Goal: Task Accomplishment & Management: Use online tool/utility

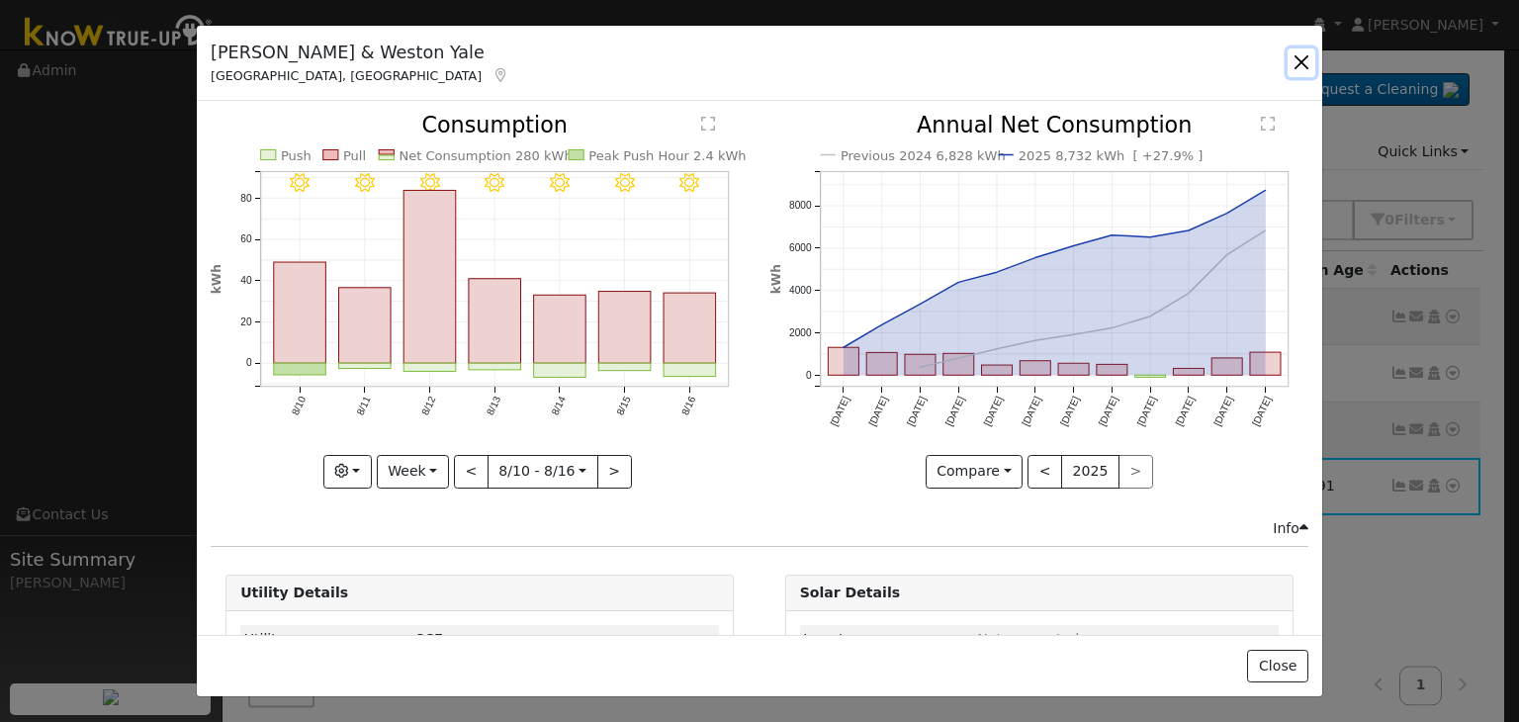
click at [1299, 64] on button "button" at bounding box center [1301, 62] width 28 height 28
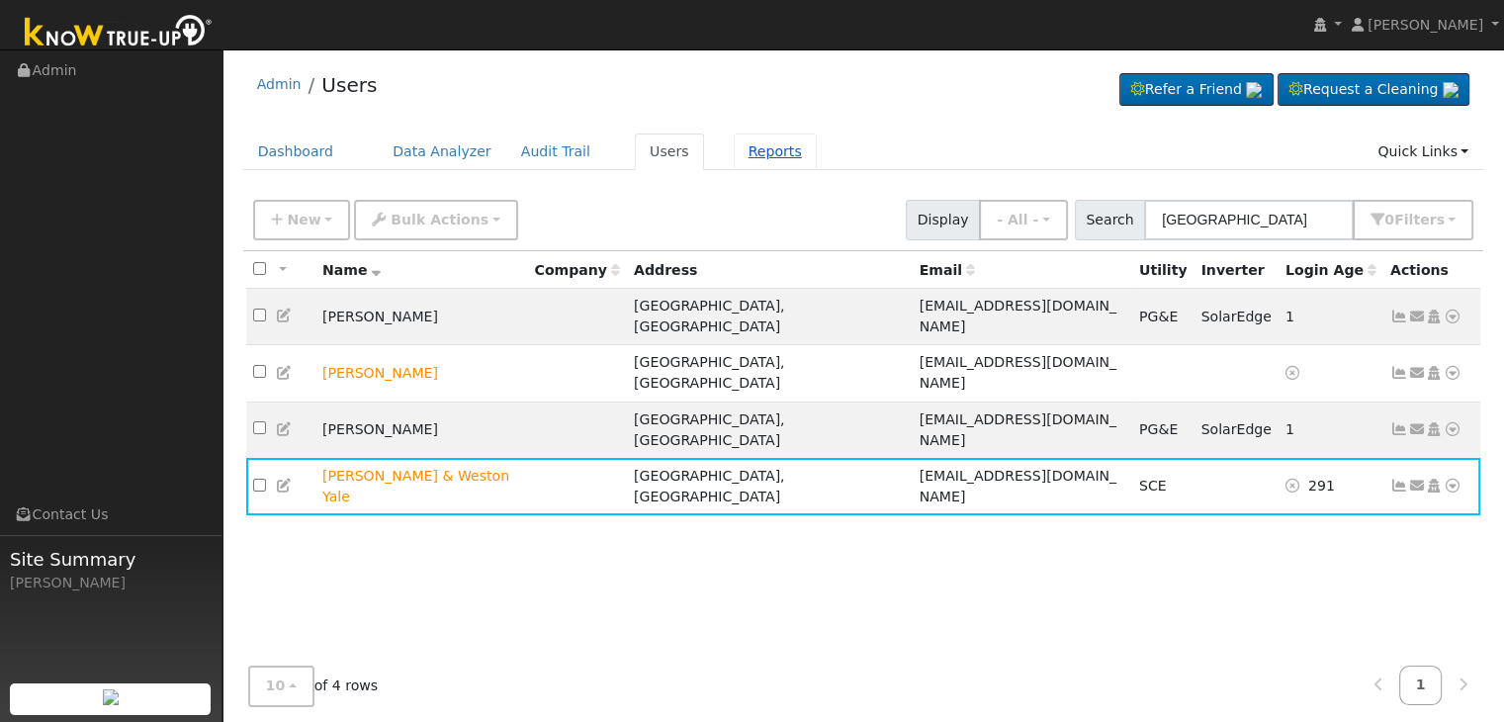
click at [735, 151] on link "Reports" at bounding box center [775, 151] width 83 height 37
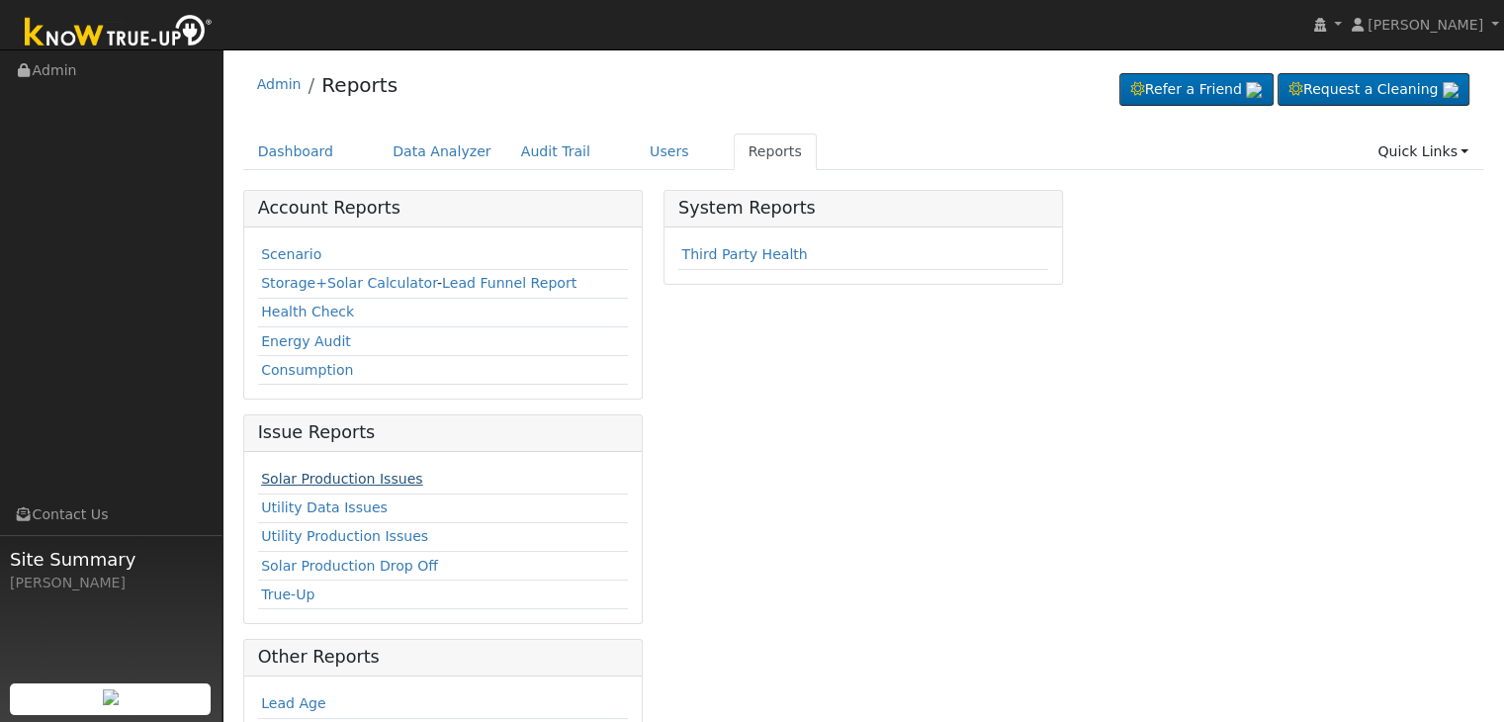
click at [306, 477] on link "Solar Production Issues" at bounding box center [341, 479] width 161 height 16
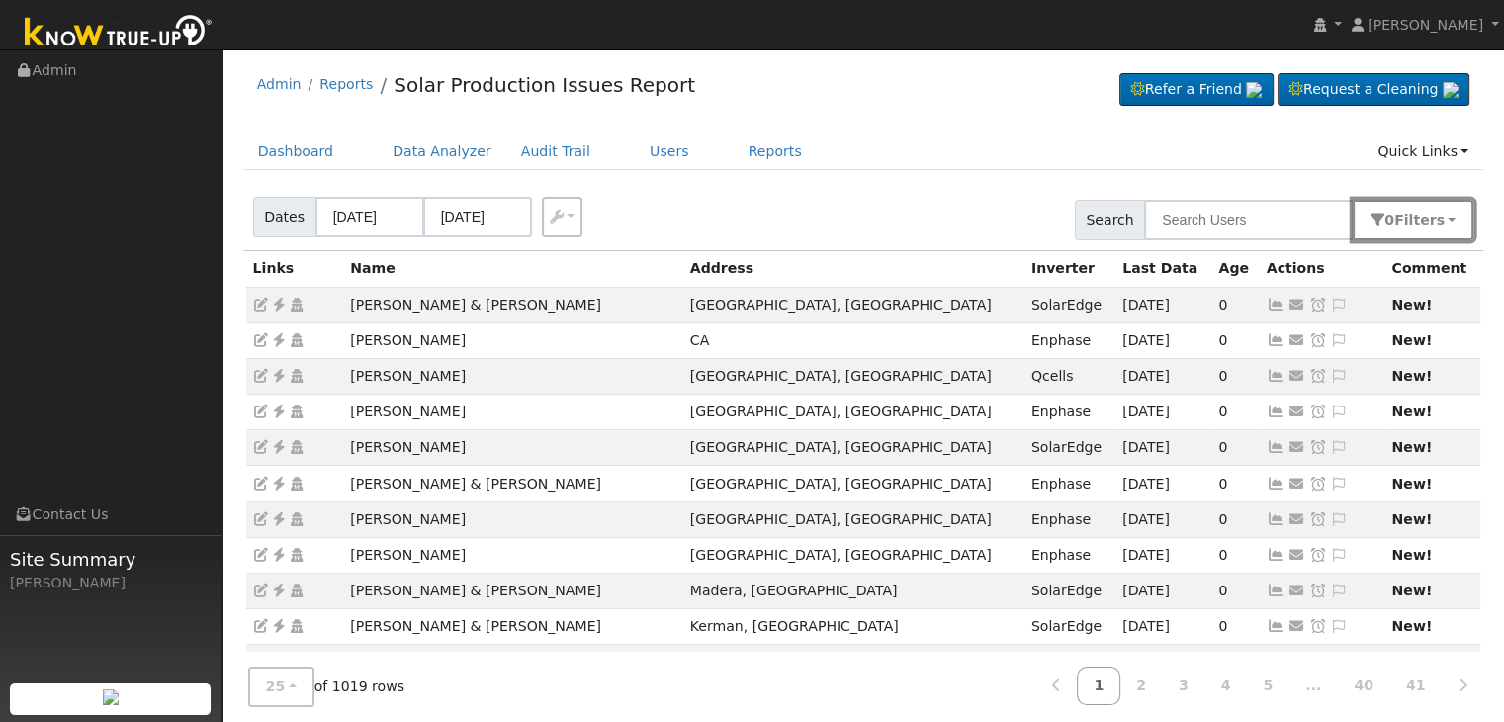
click at [1441, 221] on span "s" at bounding box center [1440, 220] width 8 height 16
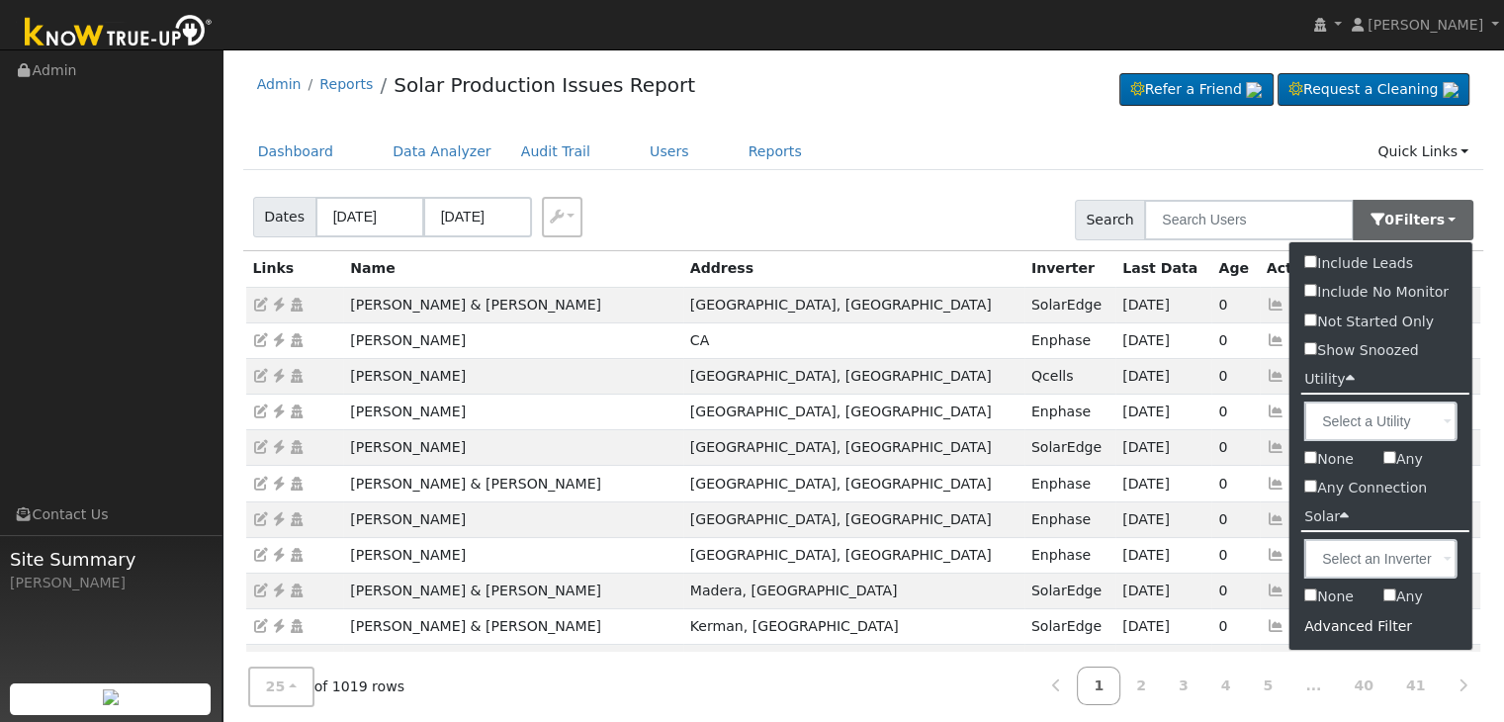
click at [1340, 620] on div "Advanced Filter" at bounding box center [1380, 626] width 183 height 31
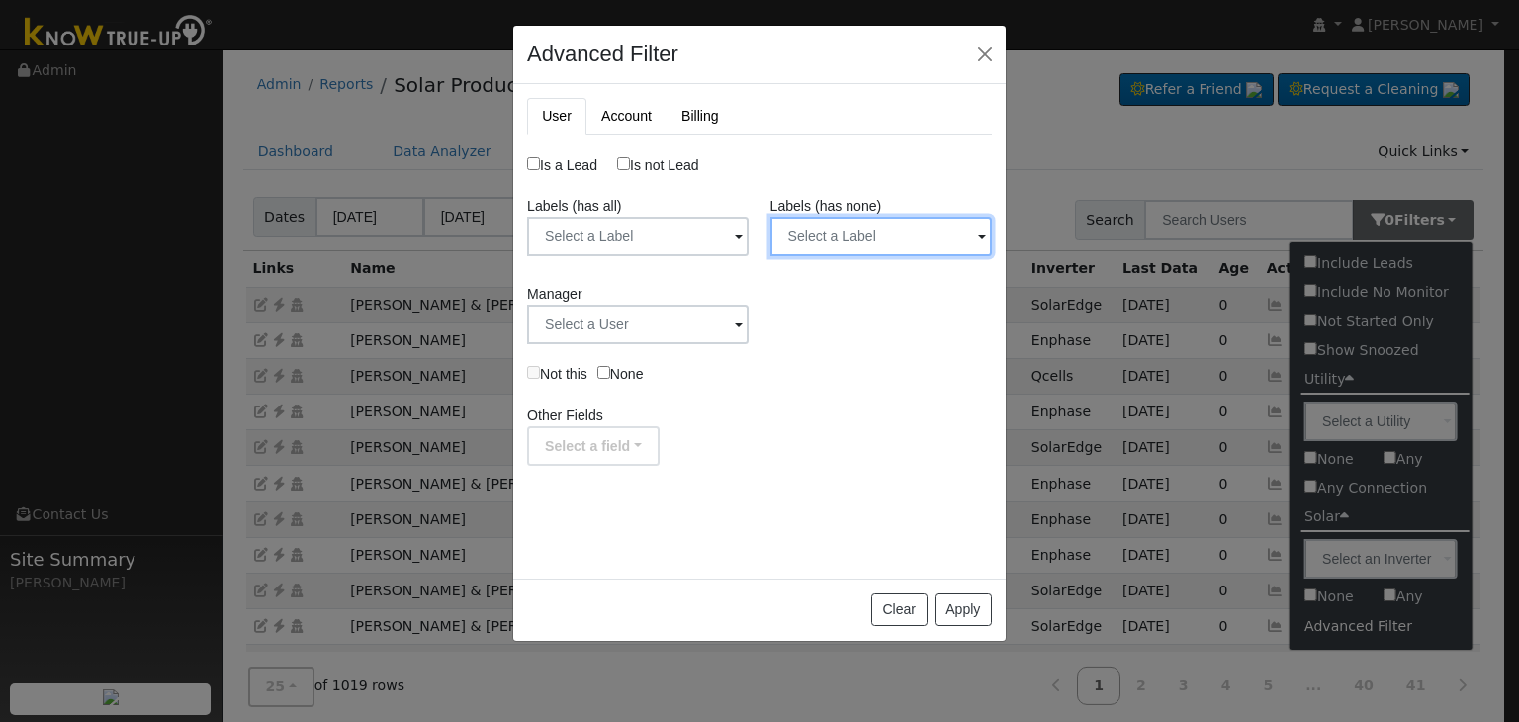
click at [963, 234] on input "text" at bounding box center [880, 237] width 221 height 40
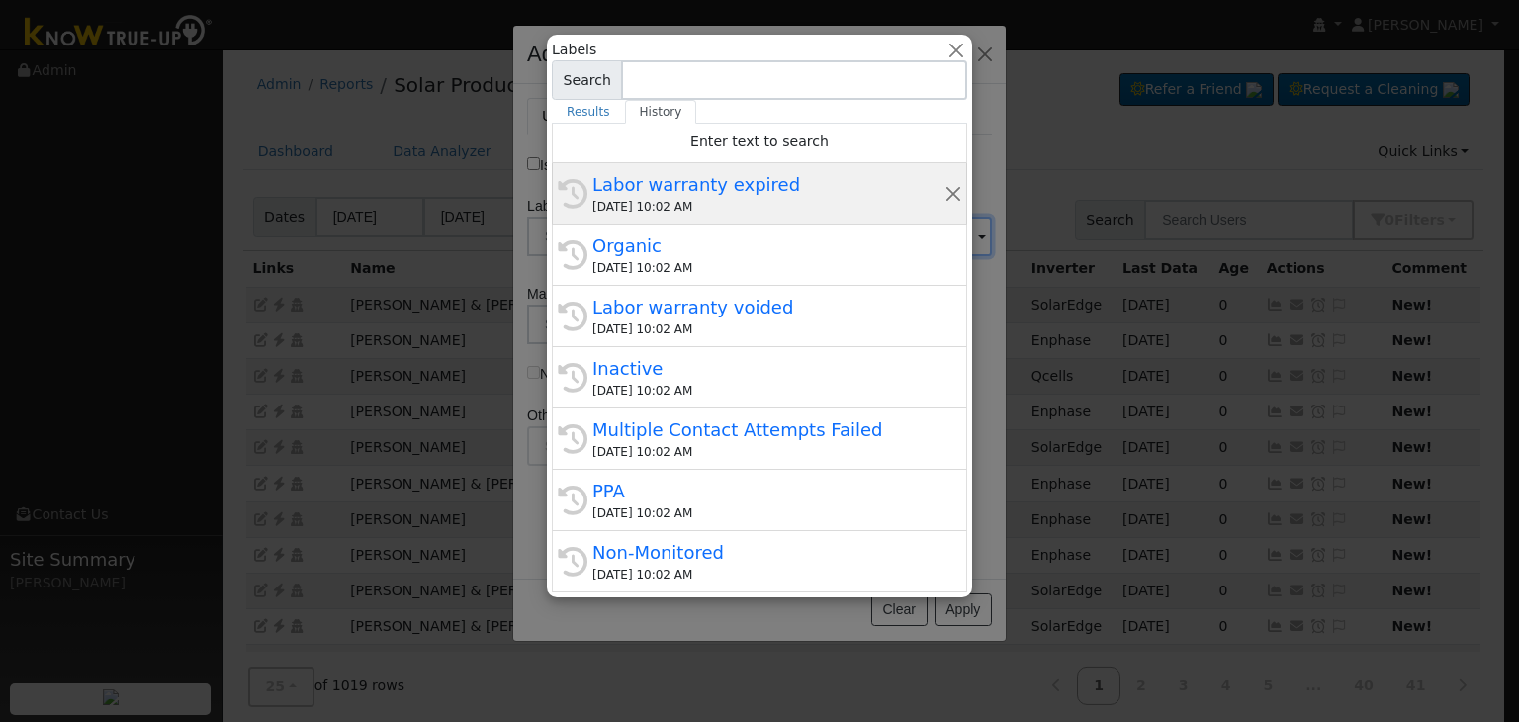
click at [716, 202] on div "09/08/2025 10:02 AM" at bounding box center [768, 207] width 352 height 18
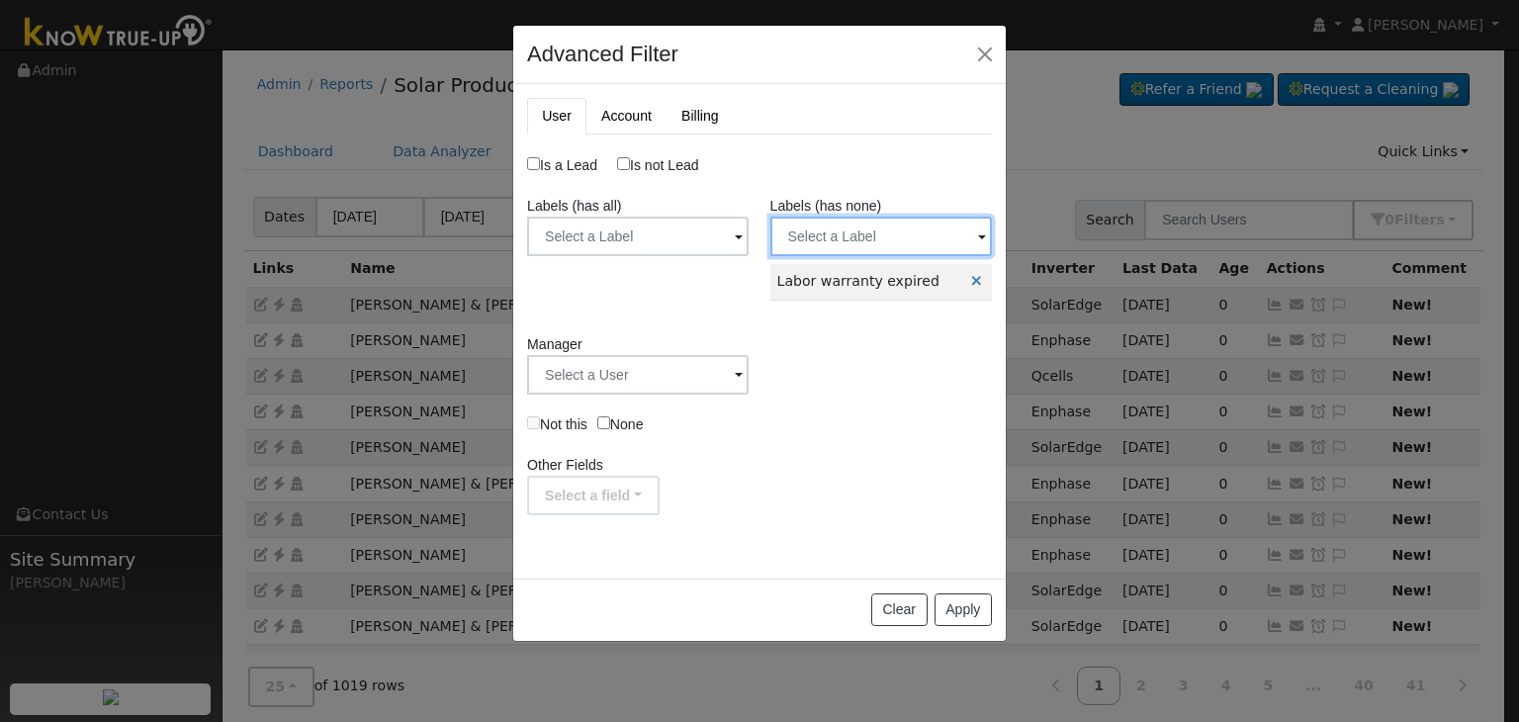
click at [840, 222] on input "text" at bounding box center [880, 237] width 221 height 40
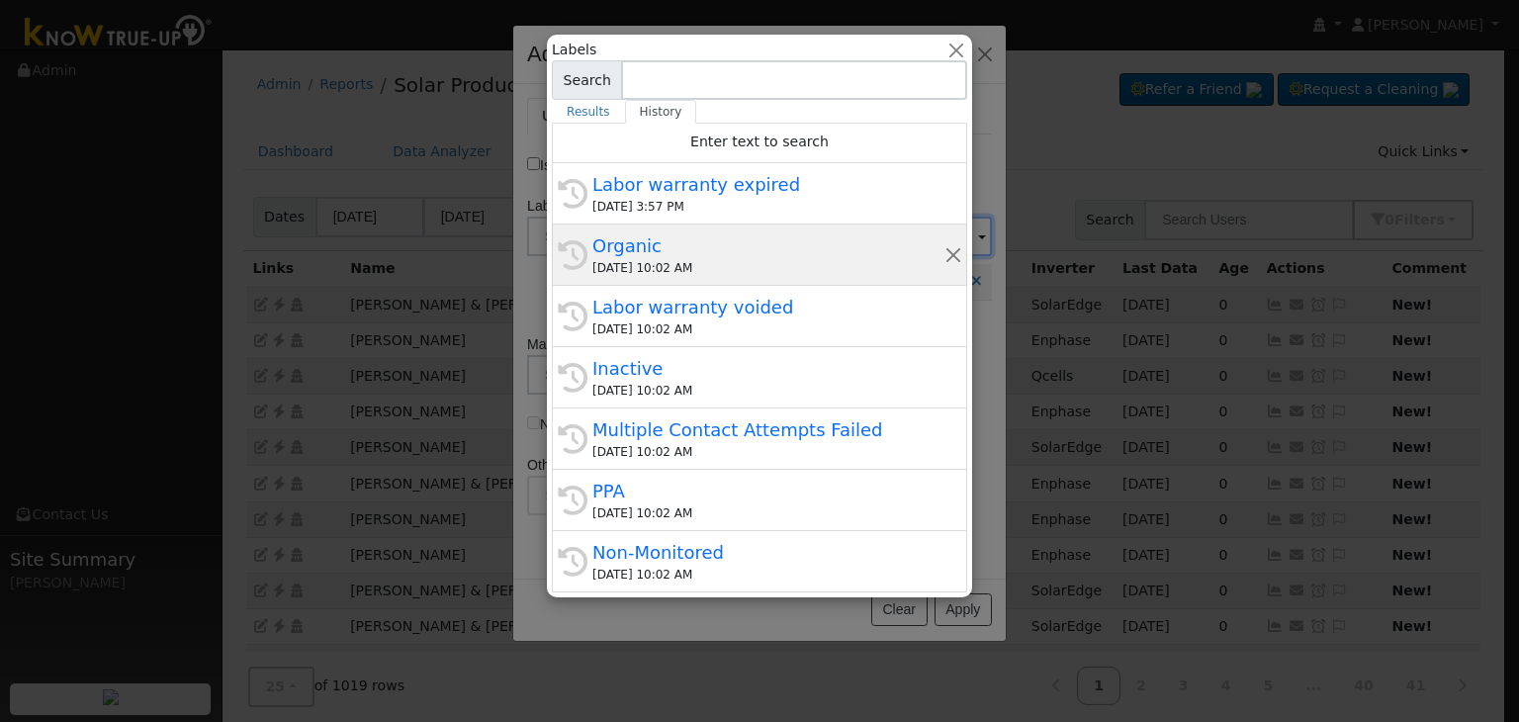
click at [677, 252] on div "Organic" at bounding box center [768, 245] width 352 height 27
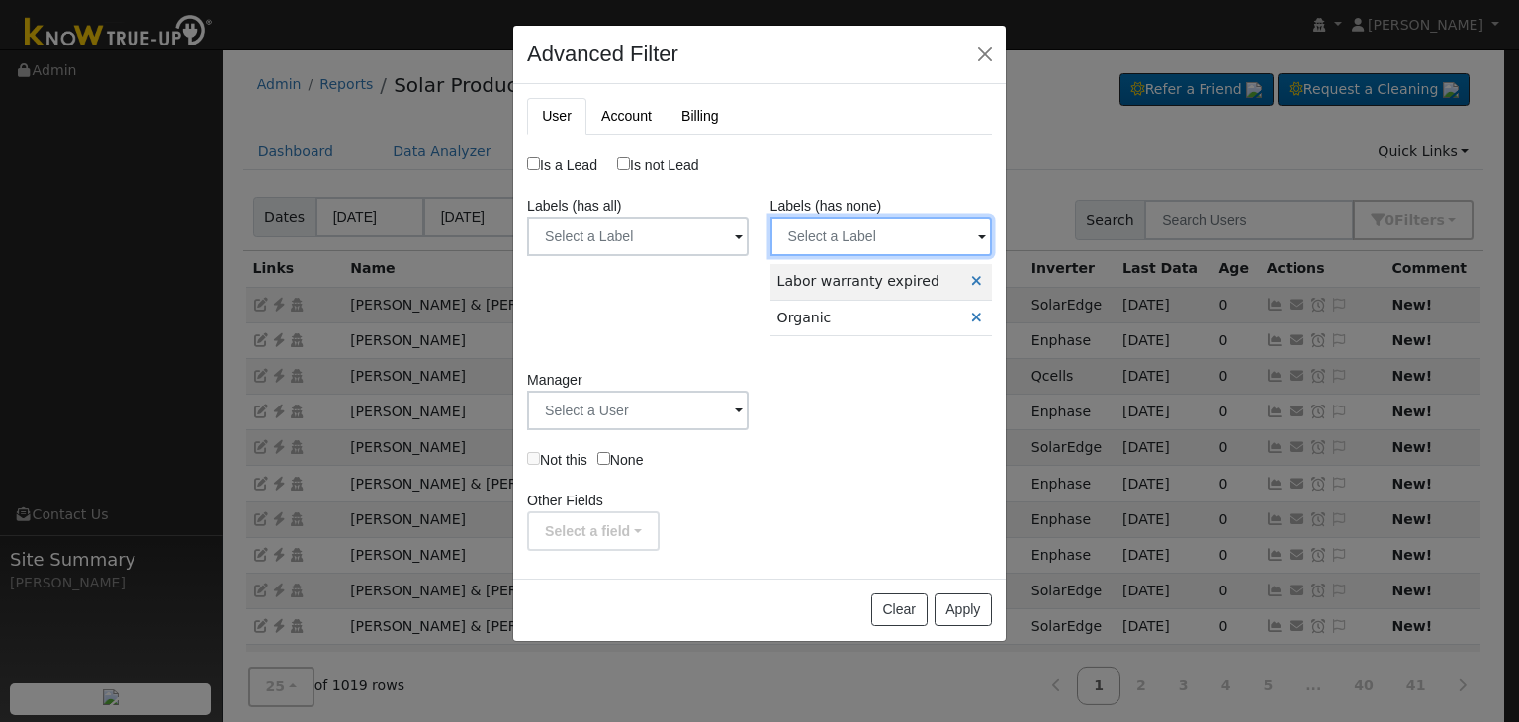
click at [800, 236] on input "text" at bounding box center [880, 237] width 221 height 40
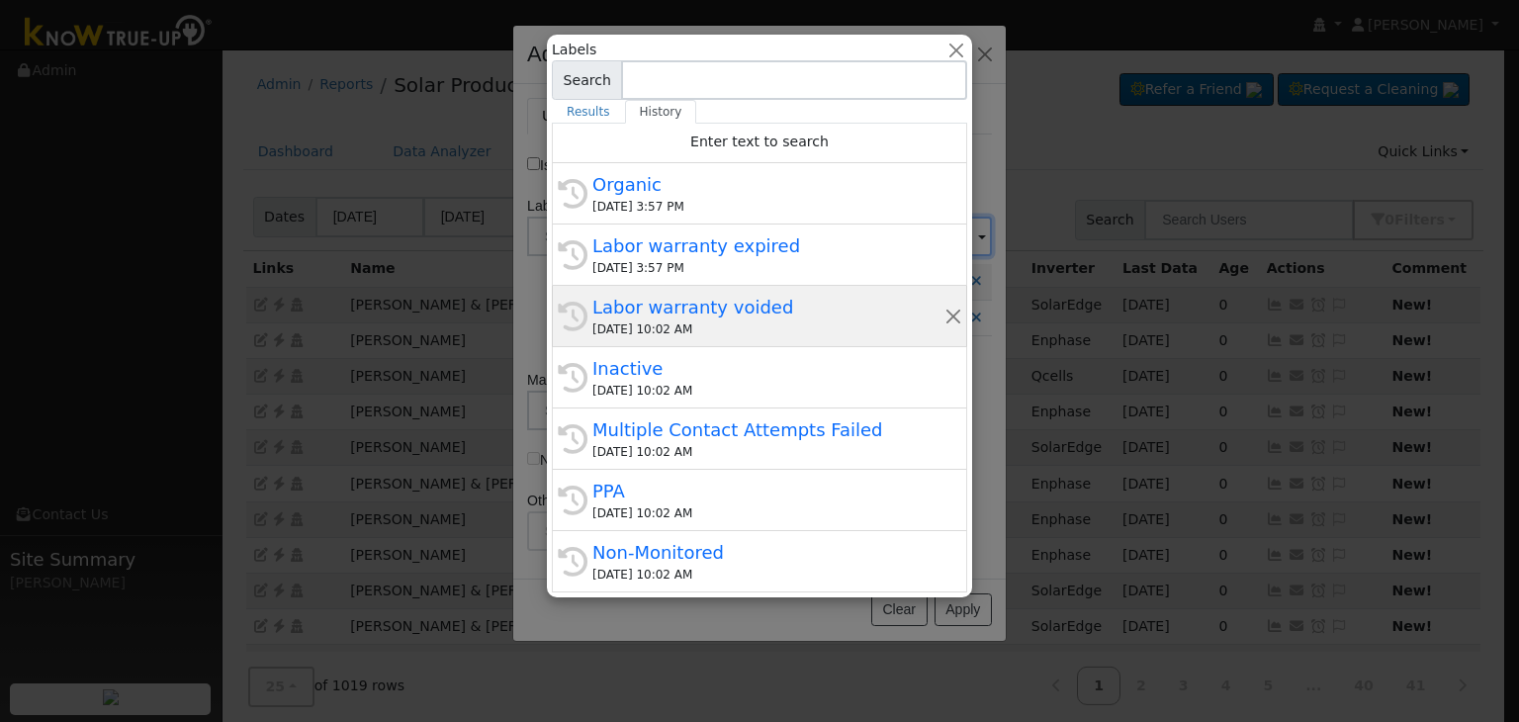
click at [672, 306] on div "Labor warranty voided" at bounding box center [768, 307] width 352 height 27
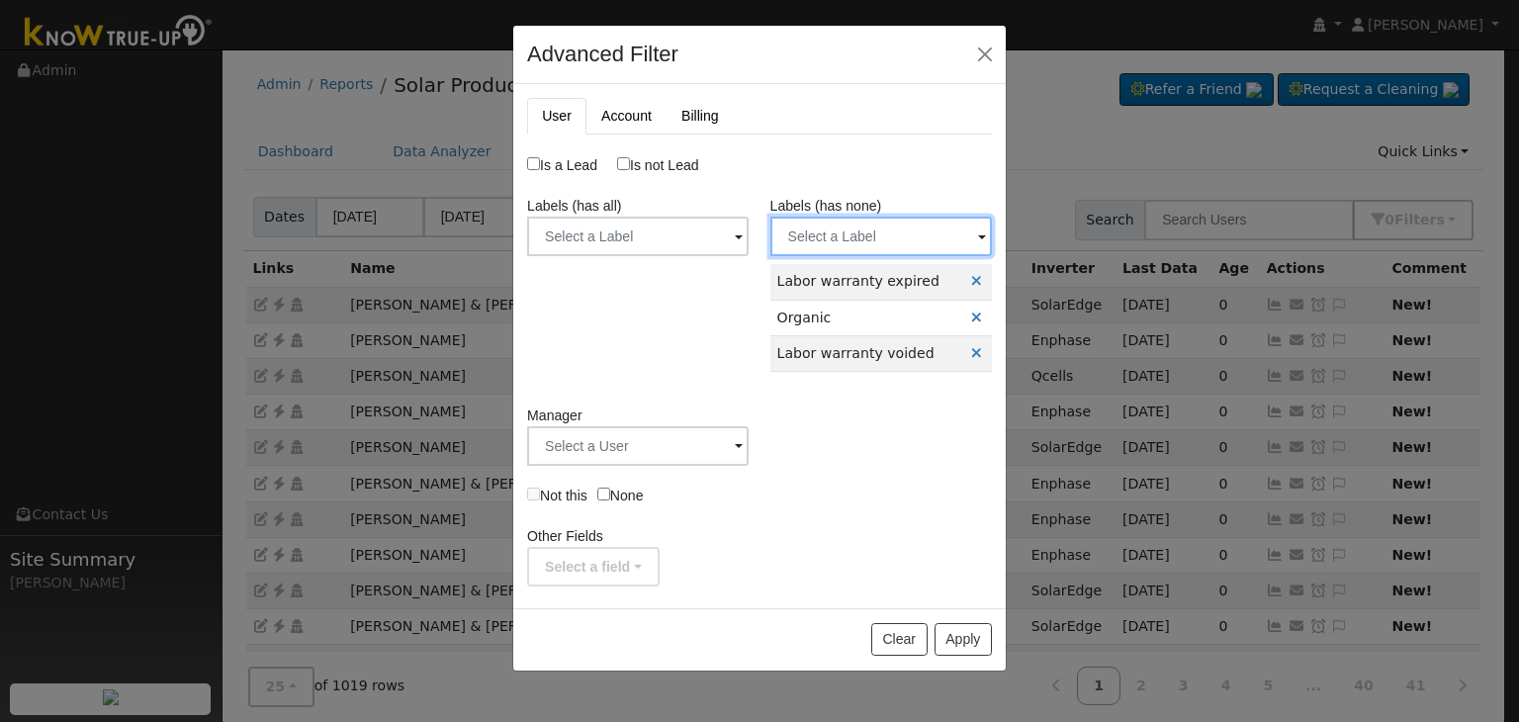
click at [851, 243] on input "text" at bounding box center [880, 237] width 221 height 40
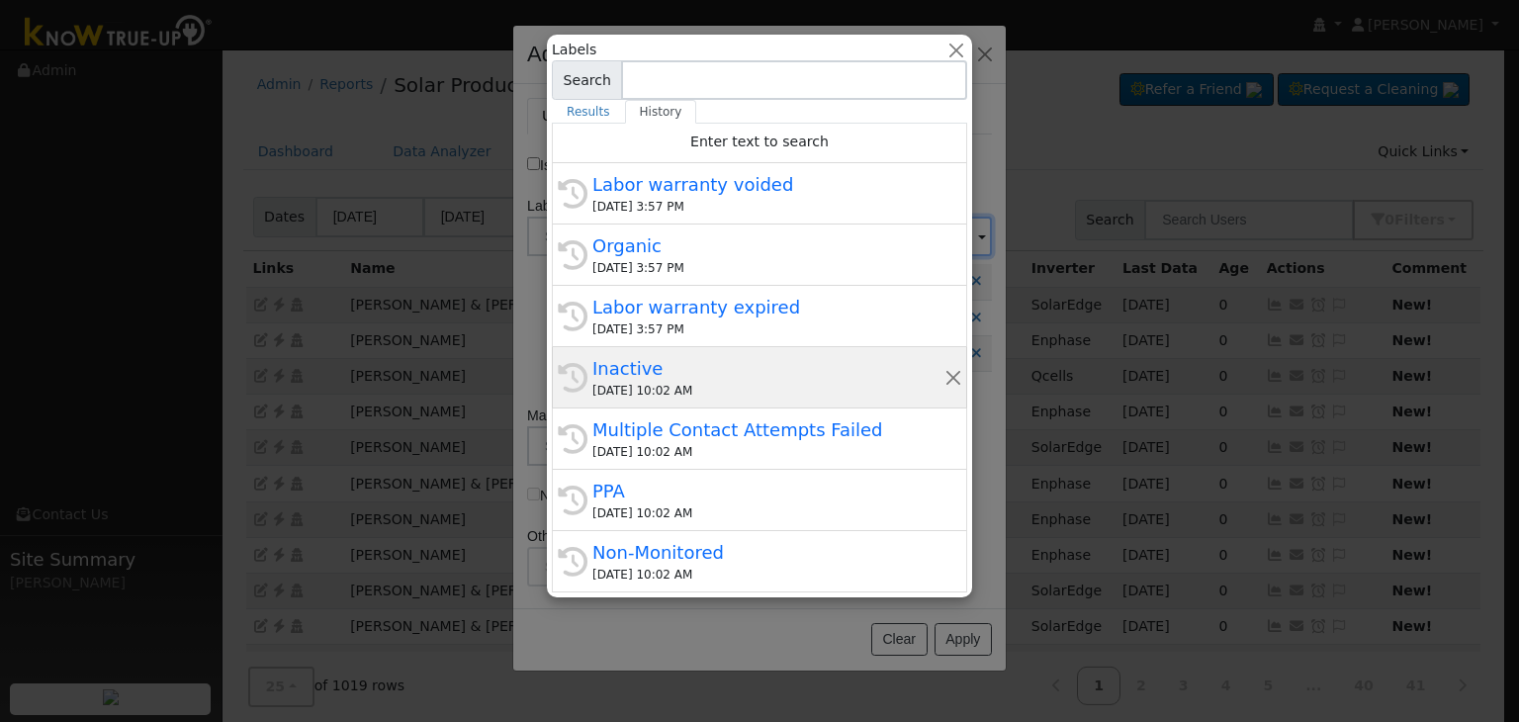
click at [684, 379] on div "Inactive" at bounding box center [768, 368] width 352 height 27
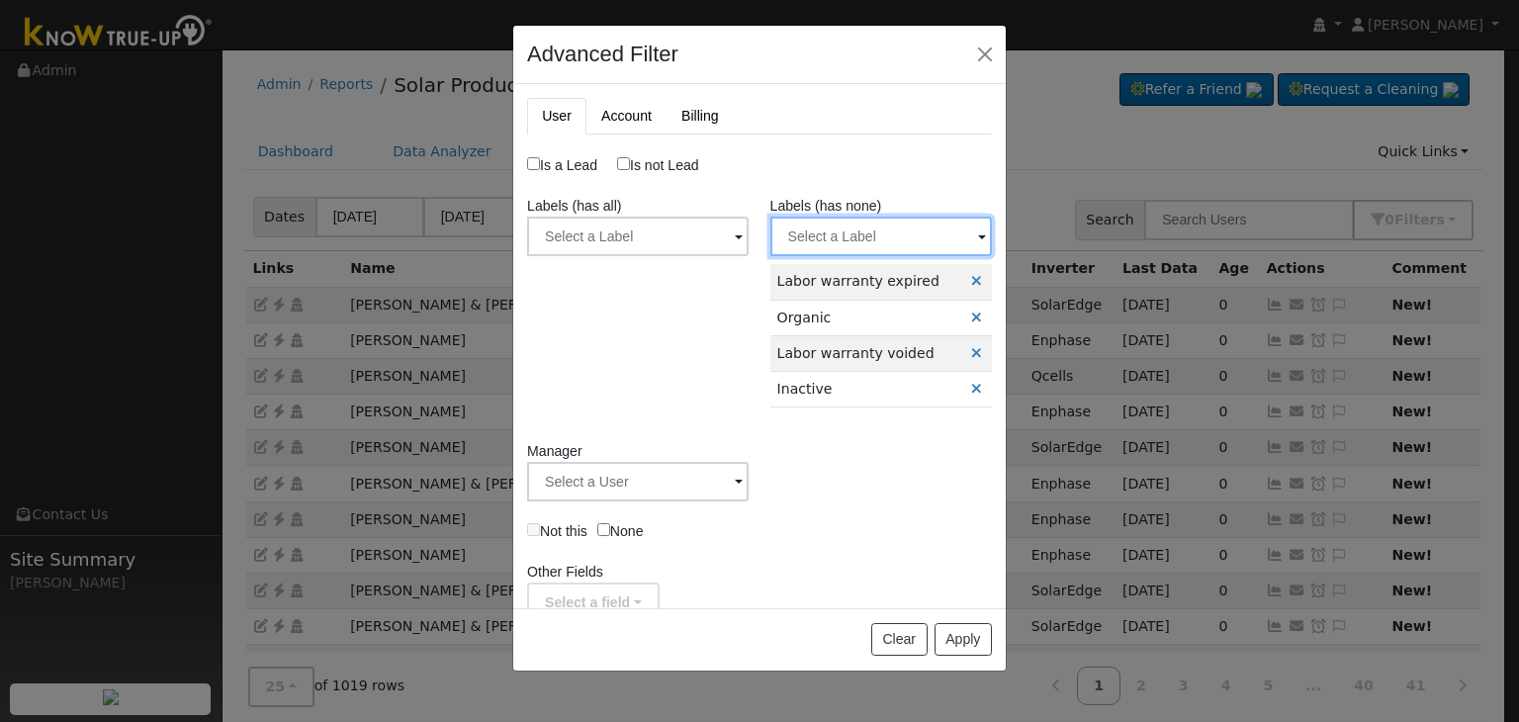
click at [860, 237] on input "text" at bounding box center [880, 237] width 221 height 40
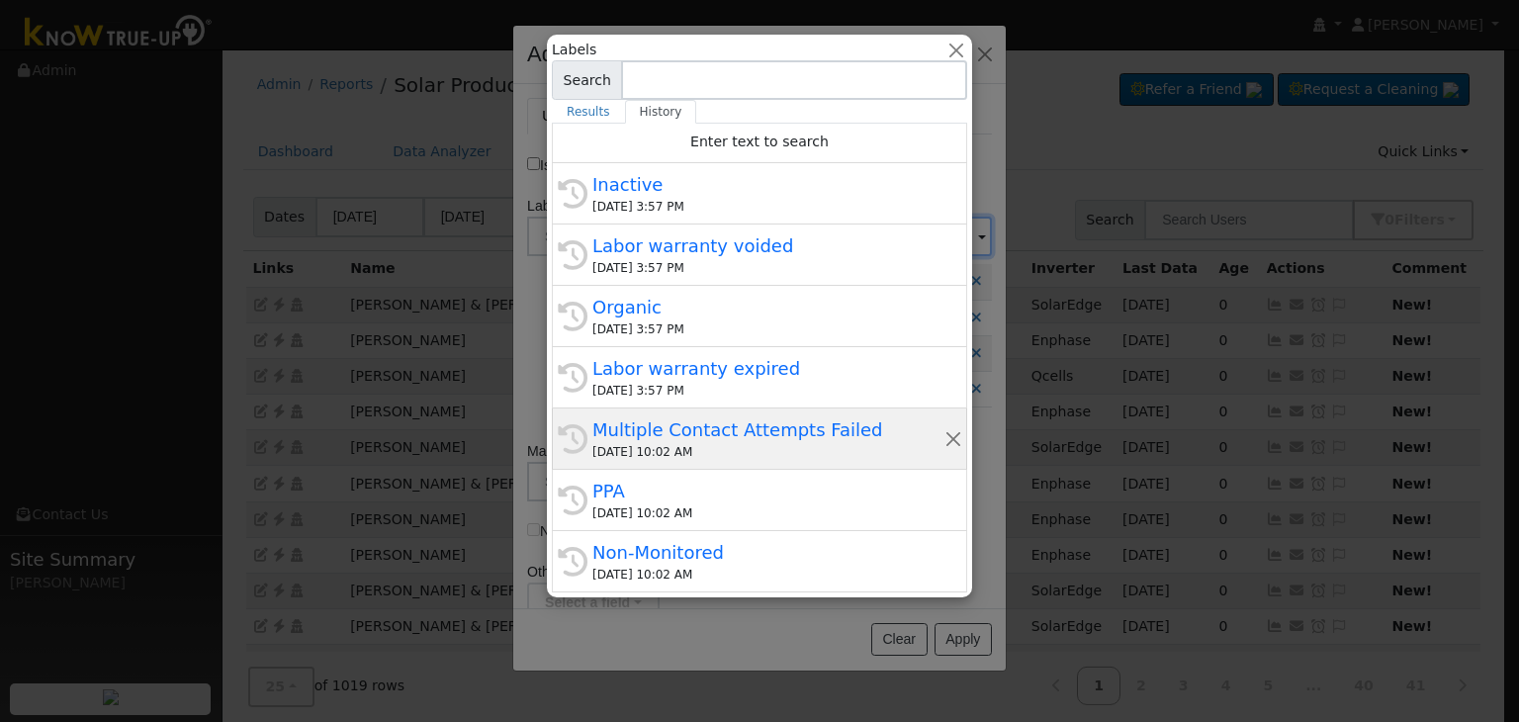
click at [716, 435] on div "Multiple Contact Attempts Failed" at bounding box center [768, 429] width 352 height 27
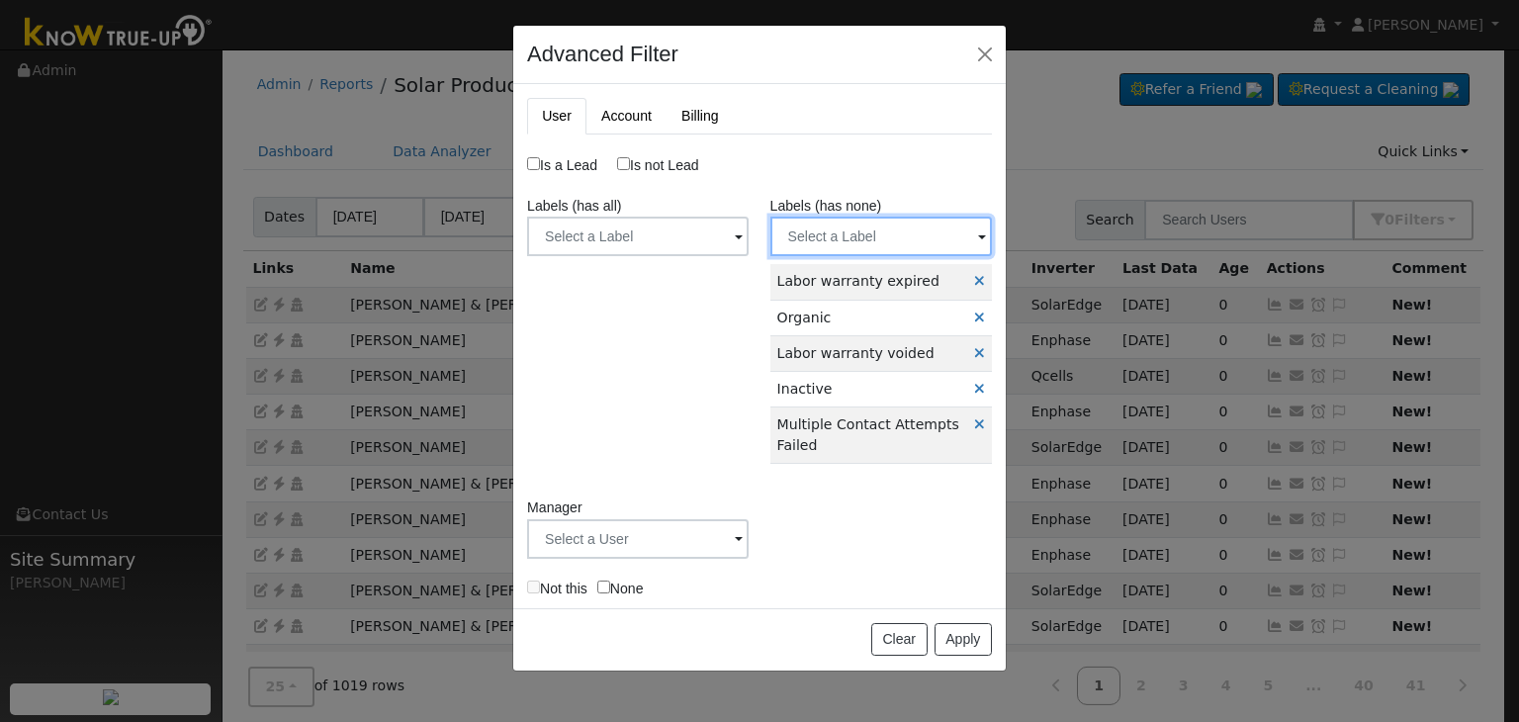
click at [839, 232] on input "text" at bounding box center [880, 237] width 221 height 40
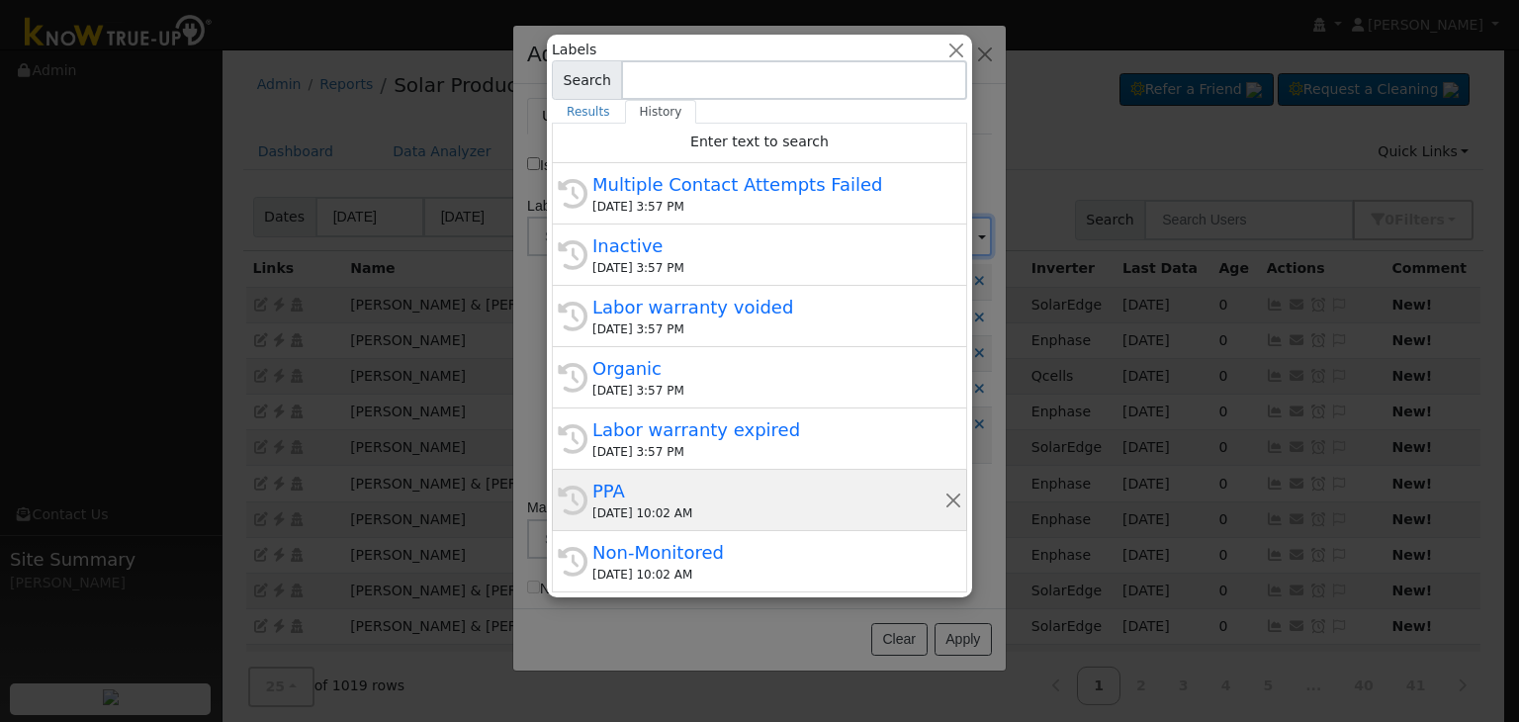
click at [647, 500] on div "PPA" at bounding box center [768, 491] width 352 height 27
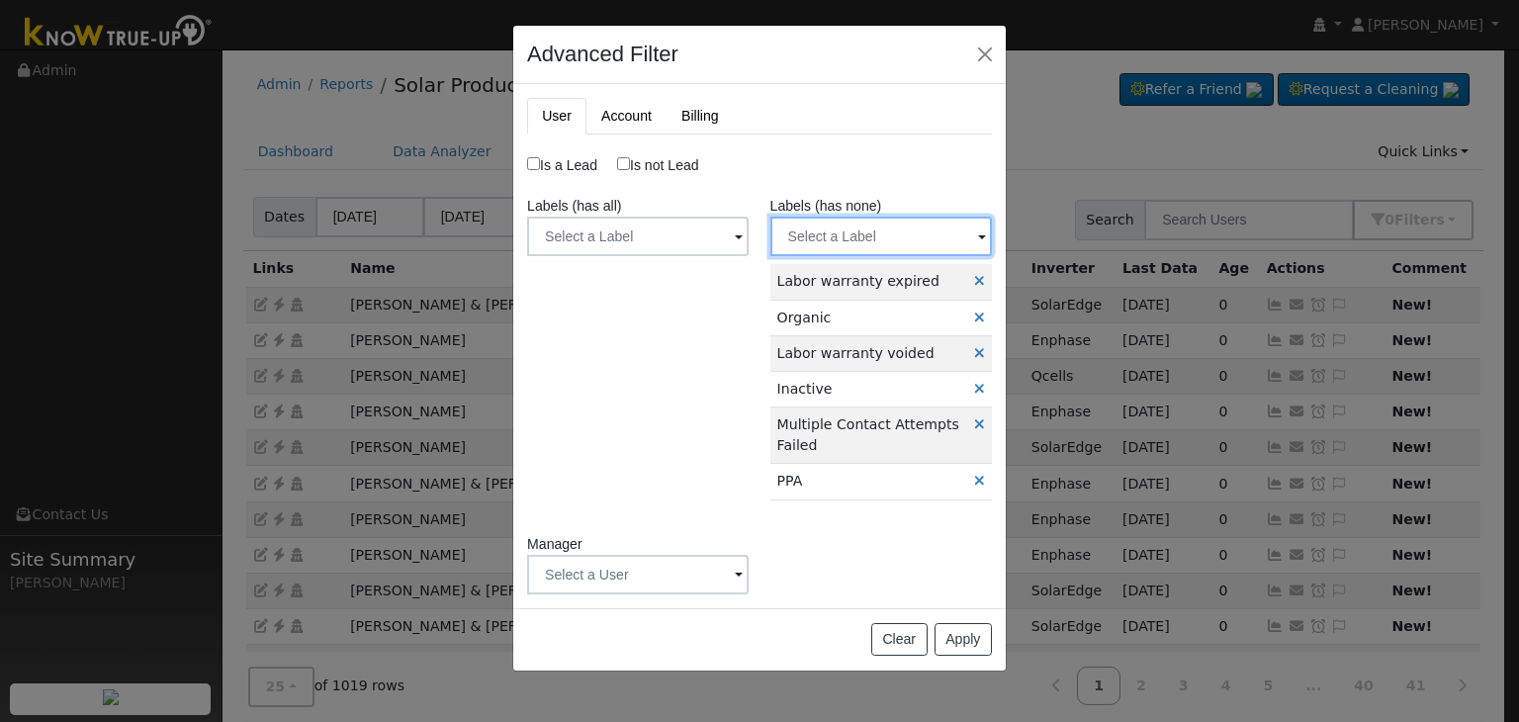
click at [862, 232] on input "text" at bounding box center [880, 237] width 221 height 40
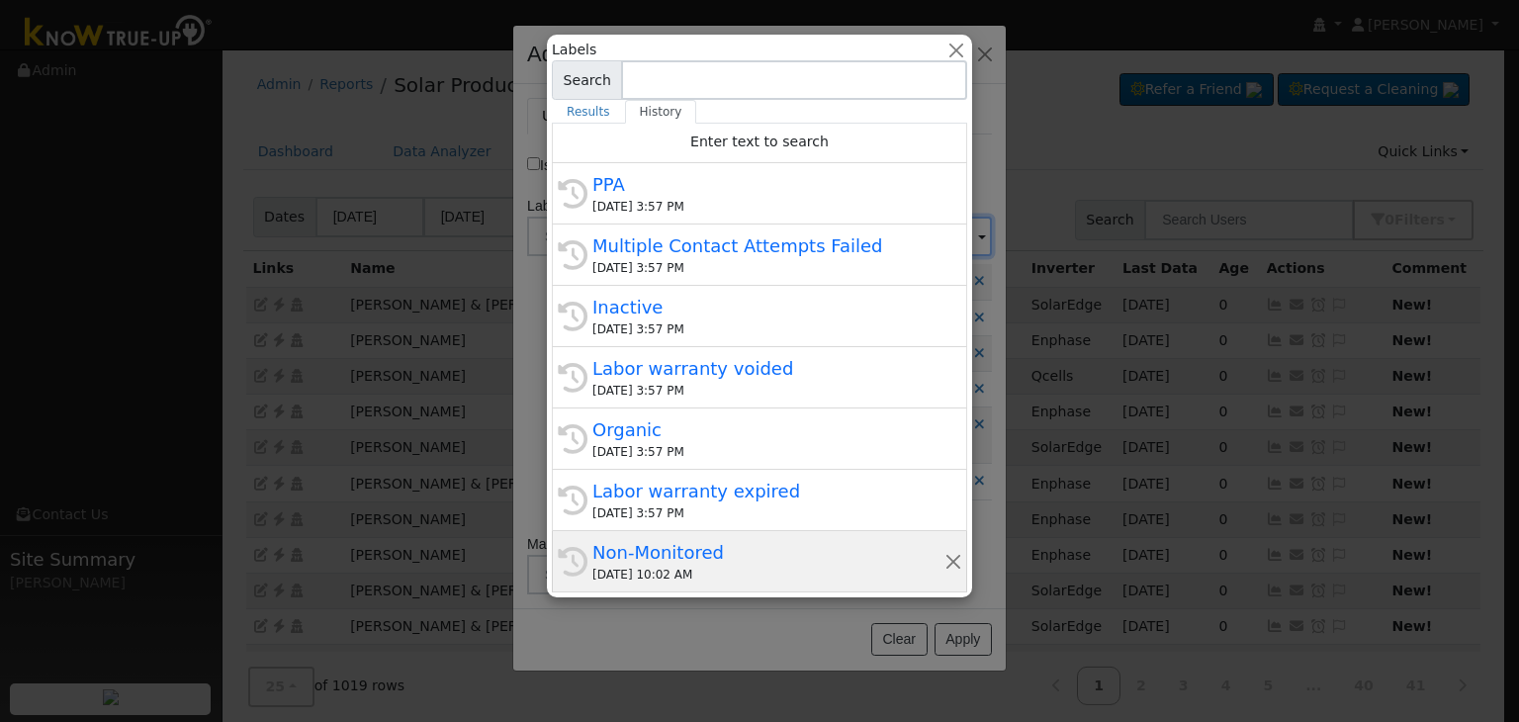
click at [661, 548] on div "Non-Monitored" at bounding box center [768, 552] width 352 height 27
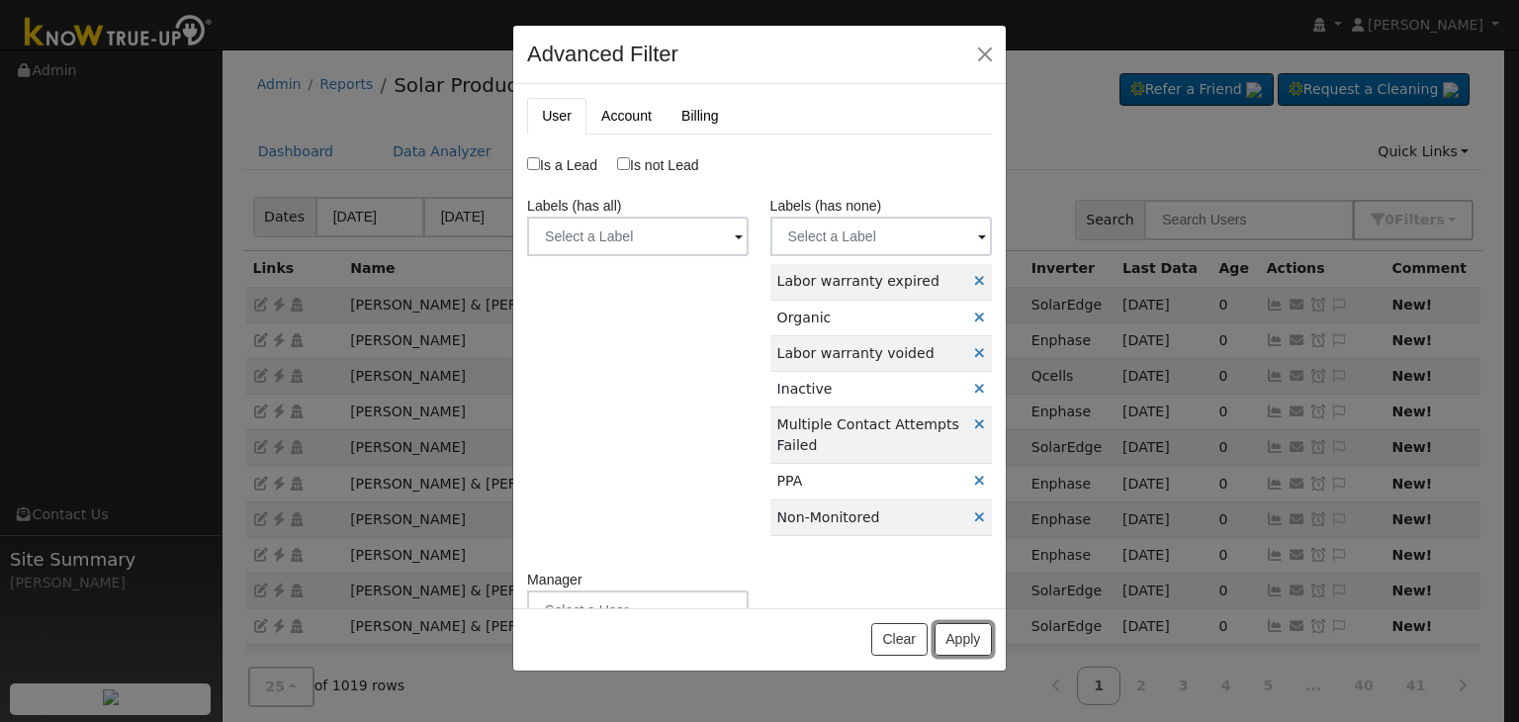
click at [957, 633] on button "Apply" at bounding box center [962, 640] width 57 height 34
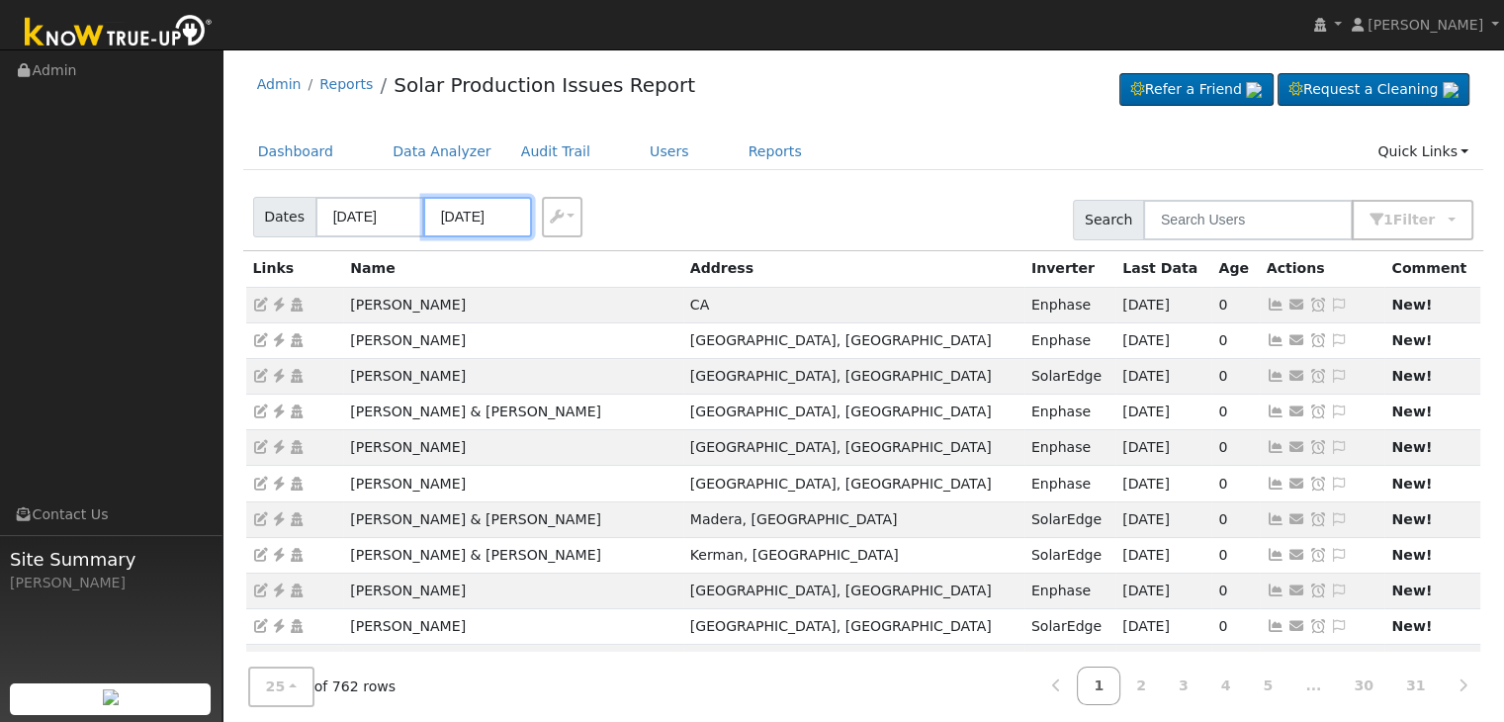
click at [469, 220] on input "09/07/2025" at bounding box center [477, 217] width 109 height 41
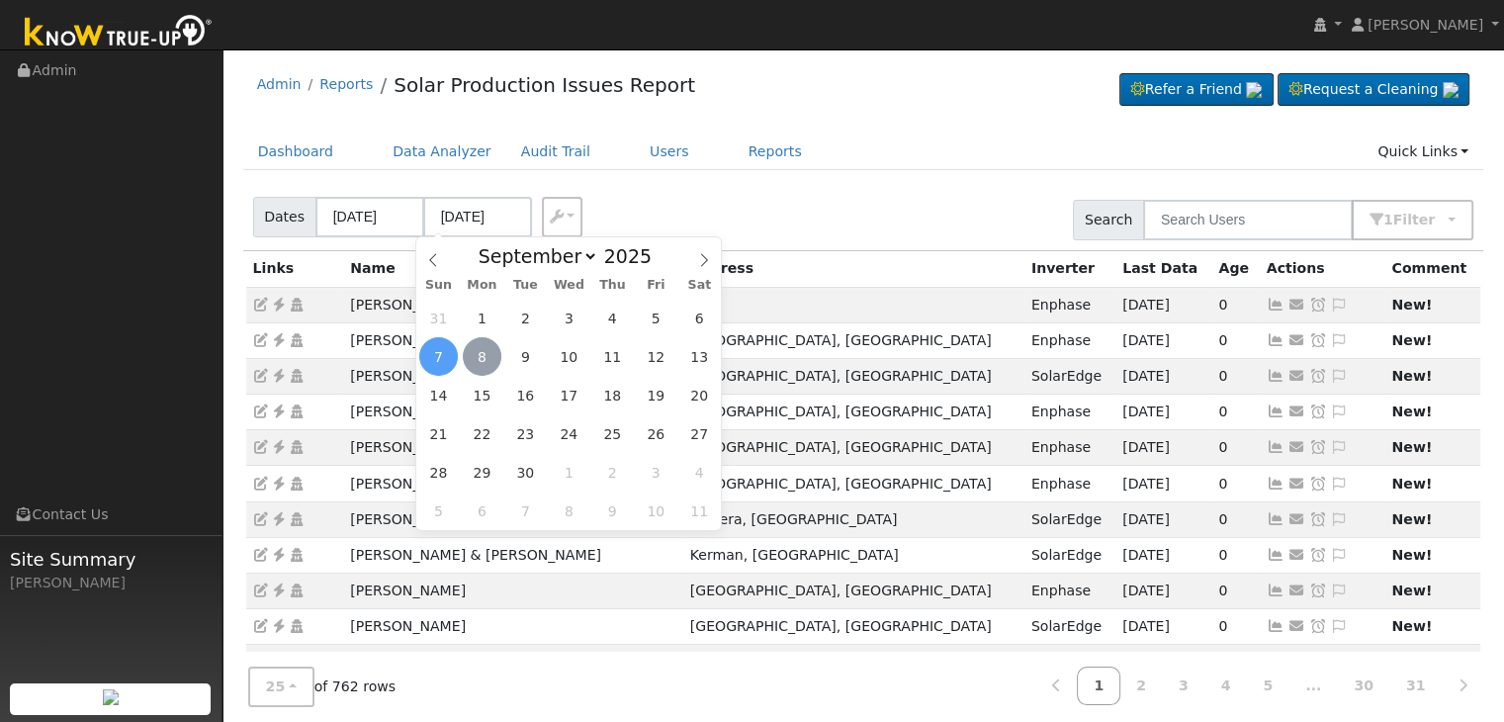
click at [483, 363] on span "8" at bounding box center [482, 356] width 39 height 39
type input "[DATE]"
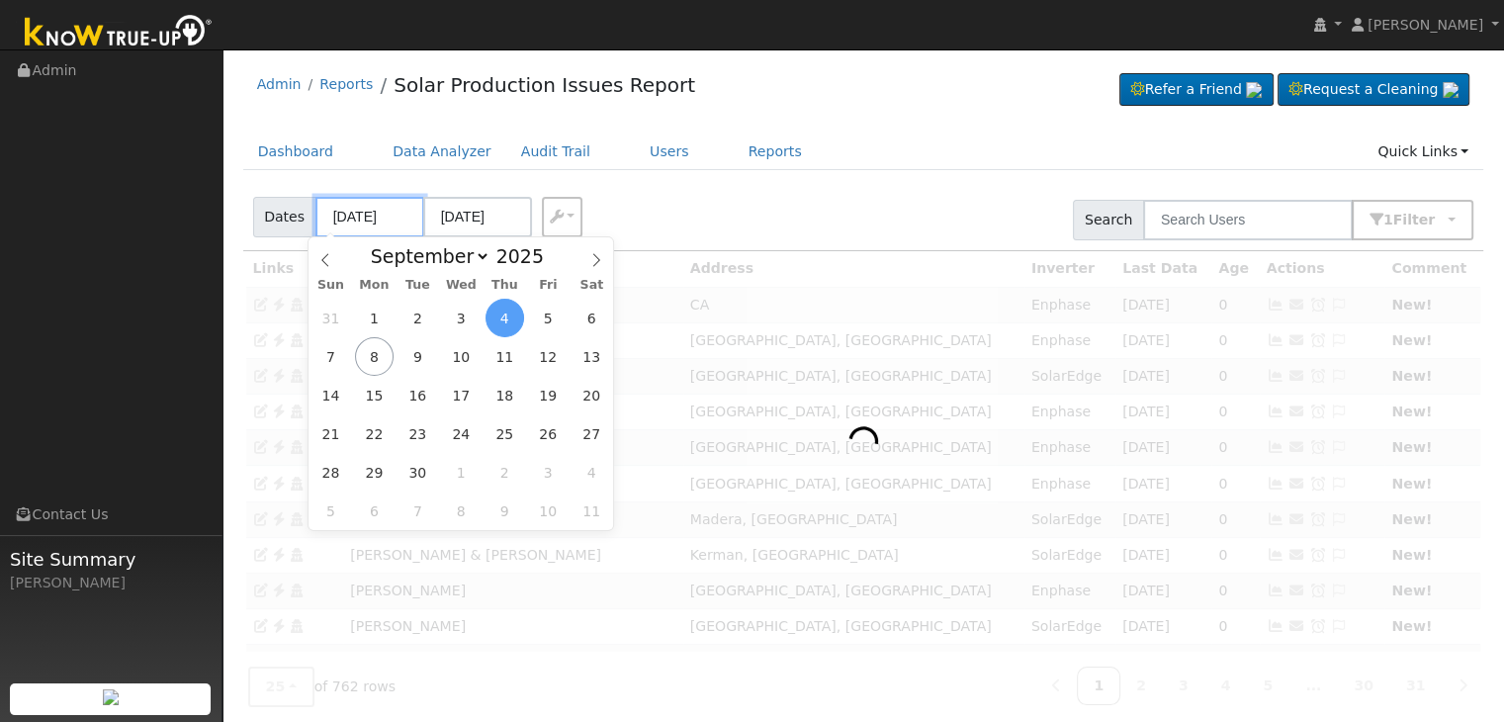
click at [358, 215] on input "09/04/2025" at bounding box center [369, 217] width 109 height 41
click at [593, 315] on span "6" at bounding box center [592, 318] width 39 height 39
type input "09/06/2025"
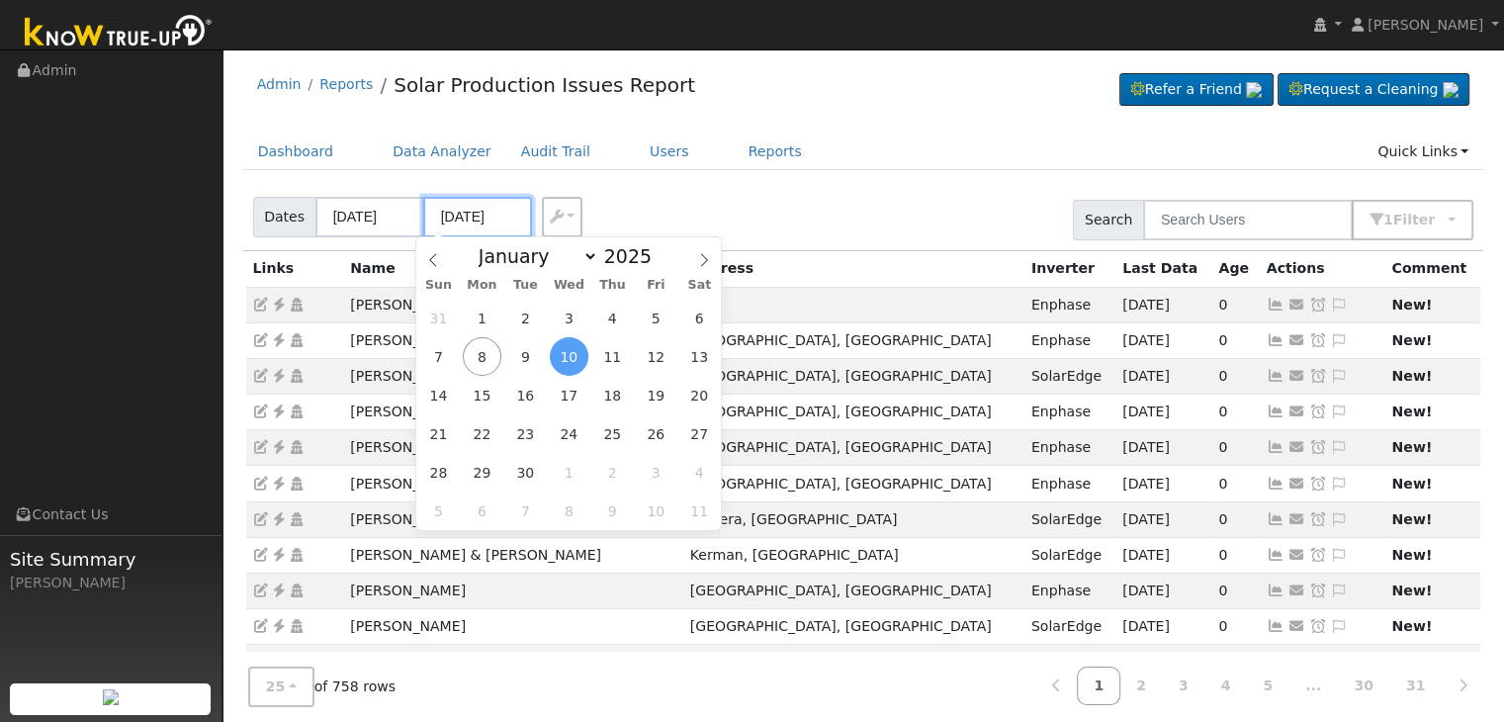
click at [455, 219] on input "09/10/2025" at bounding box center [477, 217] width 109 height 41
click at [484, 360] on span "8" at bounding box center [482, 356] width 39 height 39
type input "[DATE]"
